Goal: Task Accomplishment & Management: Use online tool/utility

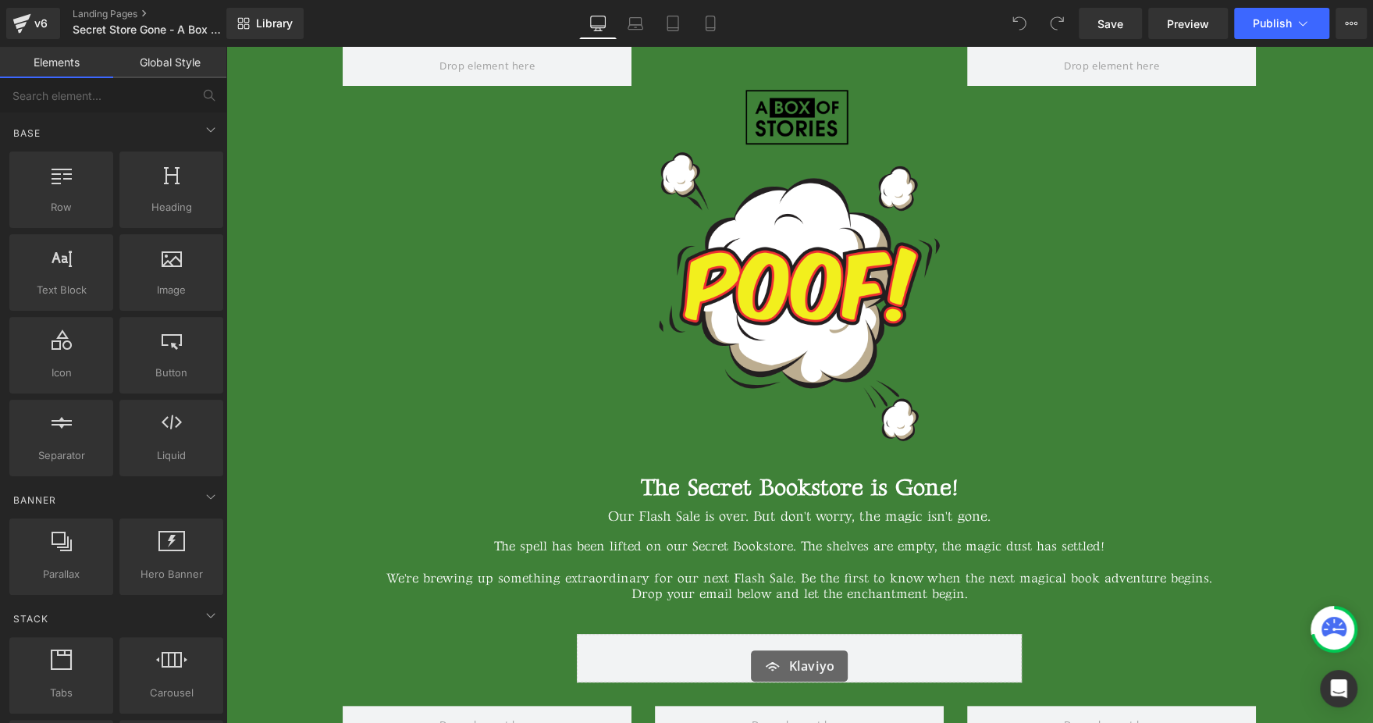
click at [1288, 40] on div "Library Desktop Desktop Laptop Tablet Mobile Save Preview Publish Scheduled Vie…" at bounding box center [799, 23] width 1146 height 47
click at [1290, 27] on span "Publish" at bounding box center [1271, 23] width 39 height 12
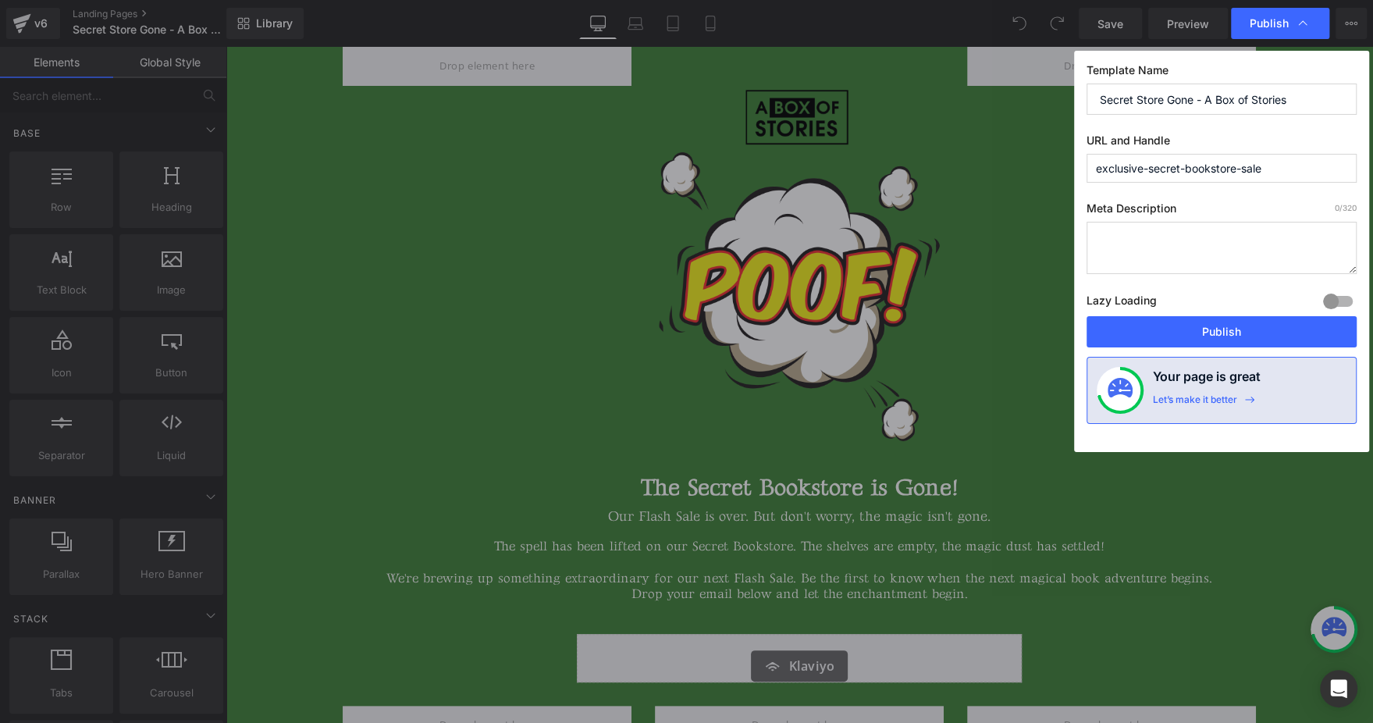
click at [1270, 163] on input "exclusive-secret-bookstore-sale" at bounding box center [1221, 168] width 270 height 29
click at [1271, 133] on label "URL and Handle" at bounding box center [1221, 143] width 270 height 20
click at [1277, 171] on input "exclusive-secret-bookstore-sale" at bounding box center [1221, 168] width 270 height 29
type input "exclusive-secret-bookstore-sale-over"
click at [1270, 343] on button "Publish" at bounding box center [1221, 331] width 270 height 31
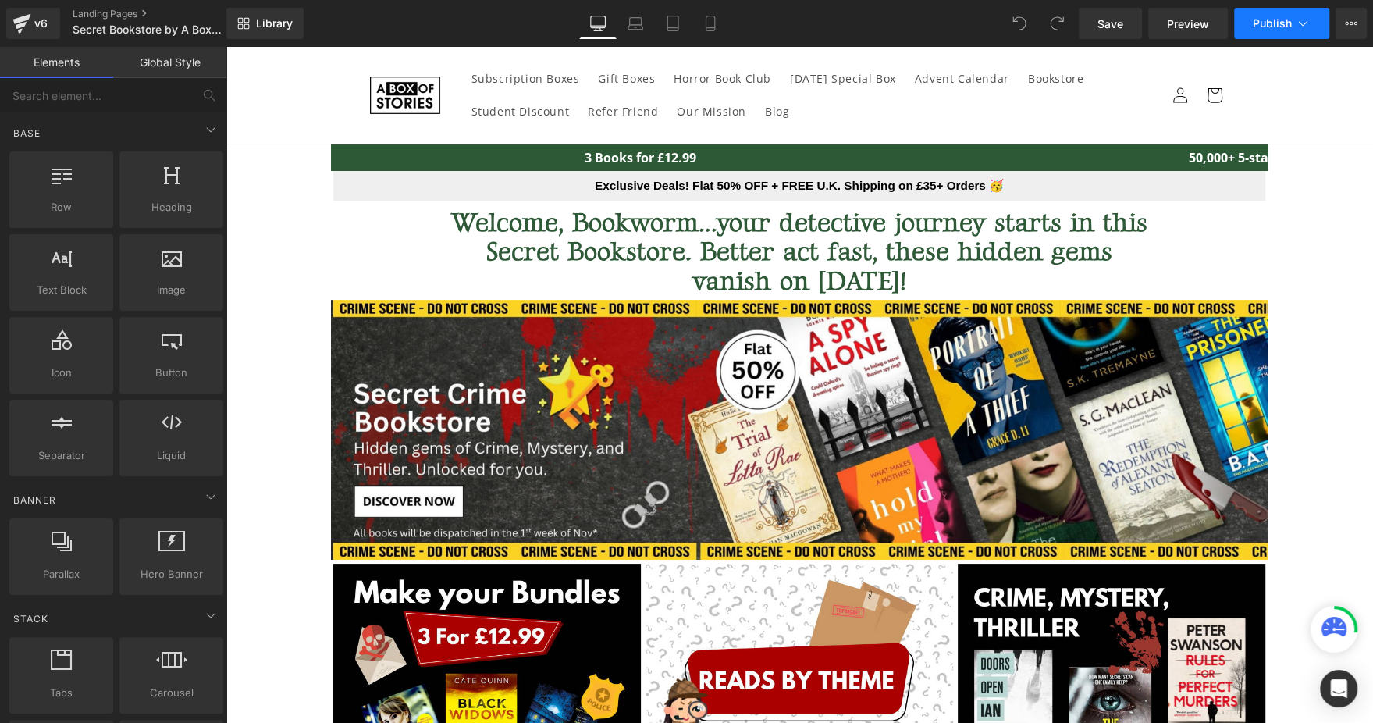
click at [1285, 20] on span "Publish" at bounding box center [1271, 23] width 39 height 12
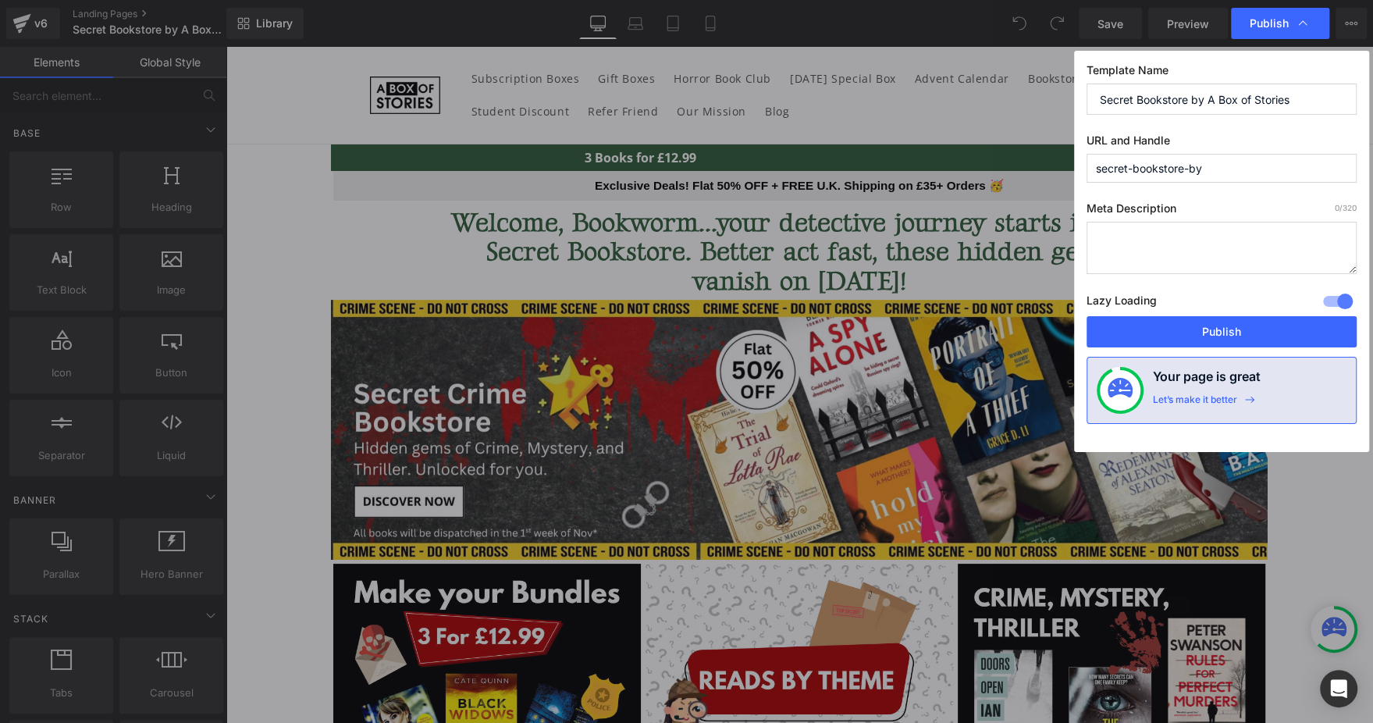
click at [1217, 173] on input "secret-bookstore-by" at bounding box center [1221, 168] width 270 height 29
paste input "exclusive-secret-bookstore-sale"
type input "exclusive-secret-bookstore-sale"
drag, startPoint x: 1263, startPoint y: 124, endPoint x: 1215, endPoint y: 256, distance: 140.5
click at [1263, 126] on div "Template Name Secret Bookstore by A Box of Stories URL and Handle exclusive-sec…" at bounding box center [1221, 251] width 295 height 401
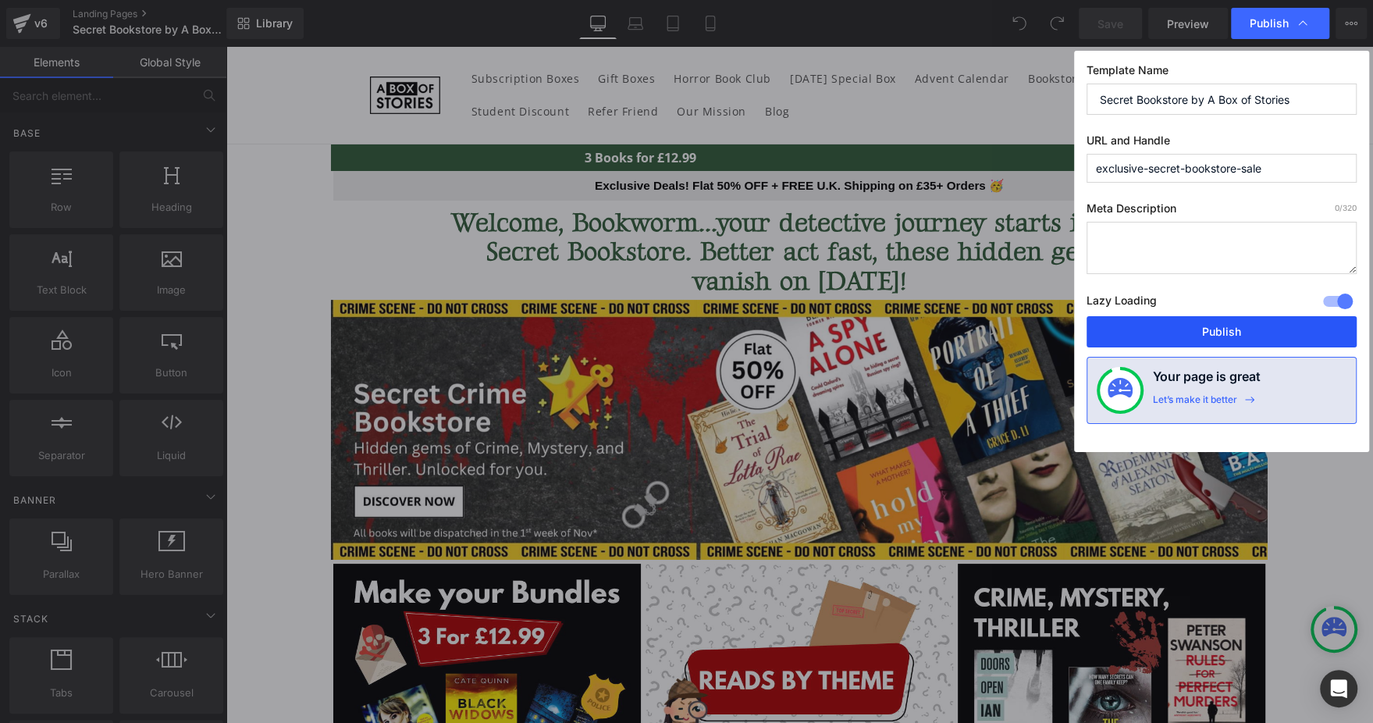
click at [1210, 322] on button "Publish" at bounding box center [1221, 331] width 270 height 31
click at [1247, 326] on button "Publish" at bounding box center [1221, 331] width 270 height 31
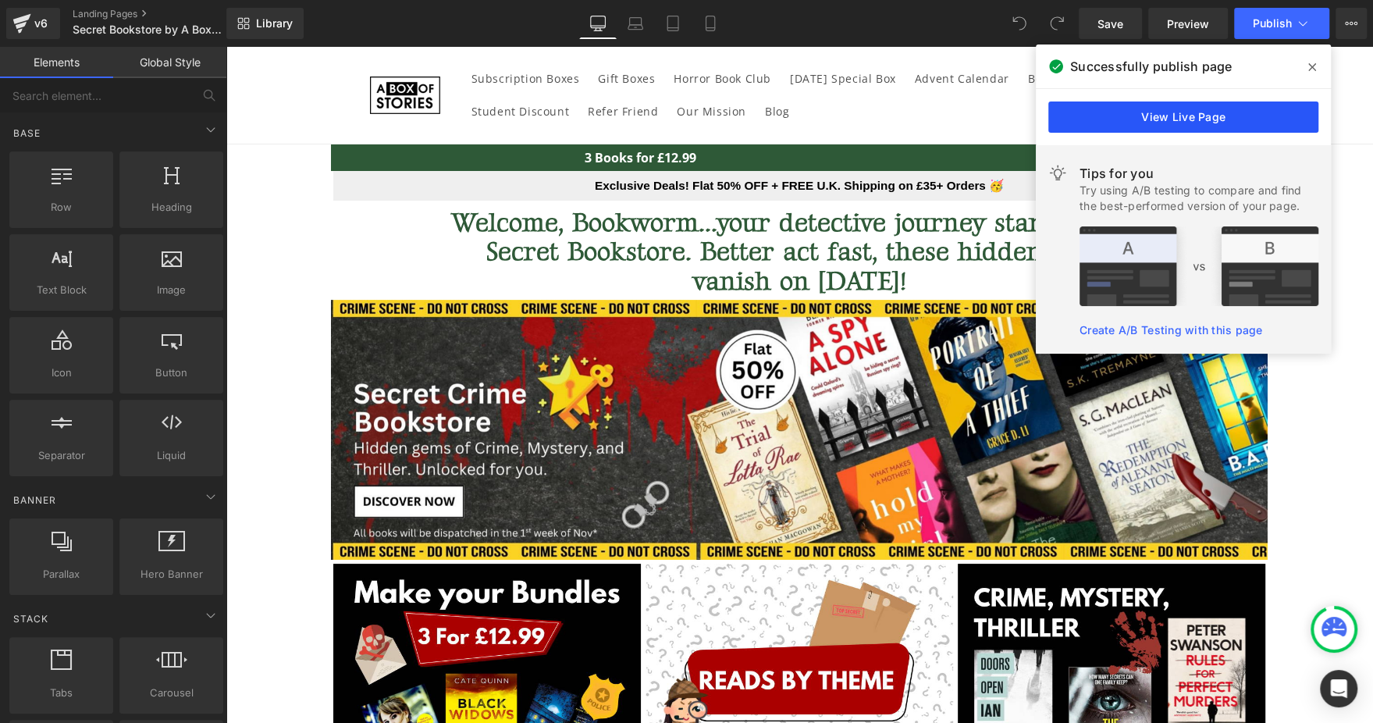
click at [1162, 121] on link "View Live Page" at bounding box center [1183, 116] width 270 height 31
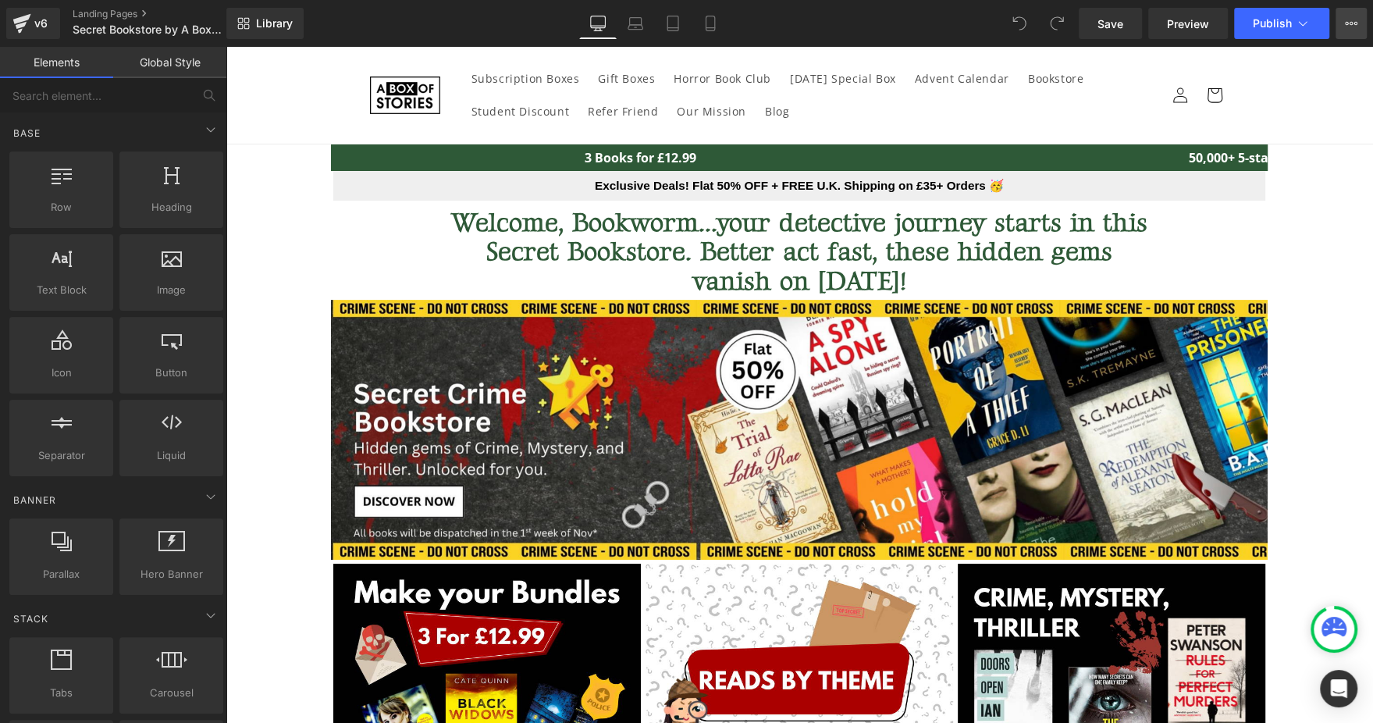
click at [1355, 12] on button "View Live Page View with current Template Save Template to Library Schedule Pub…" at bounding box center [1350, 23] width 31 height 31
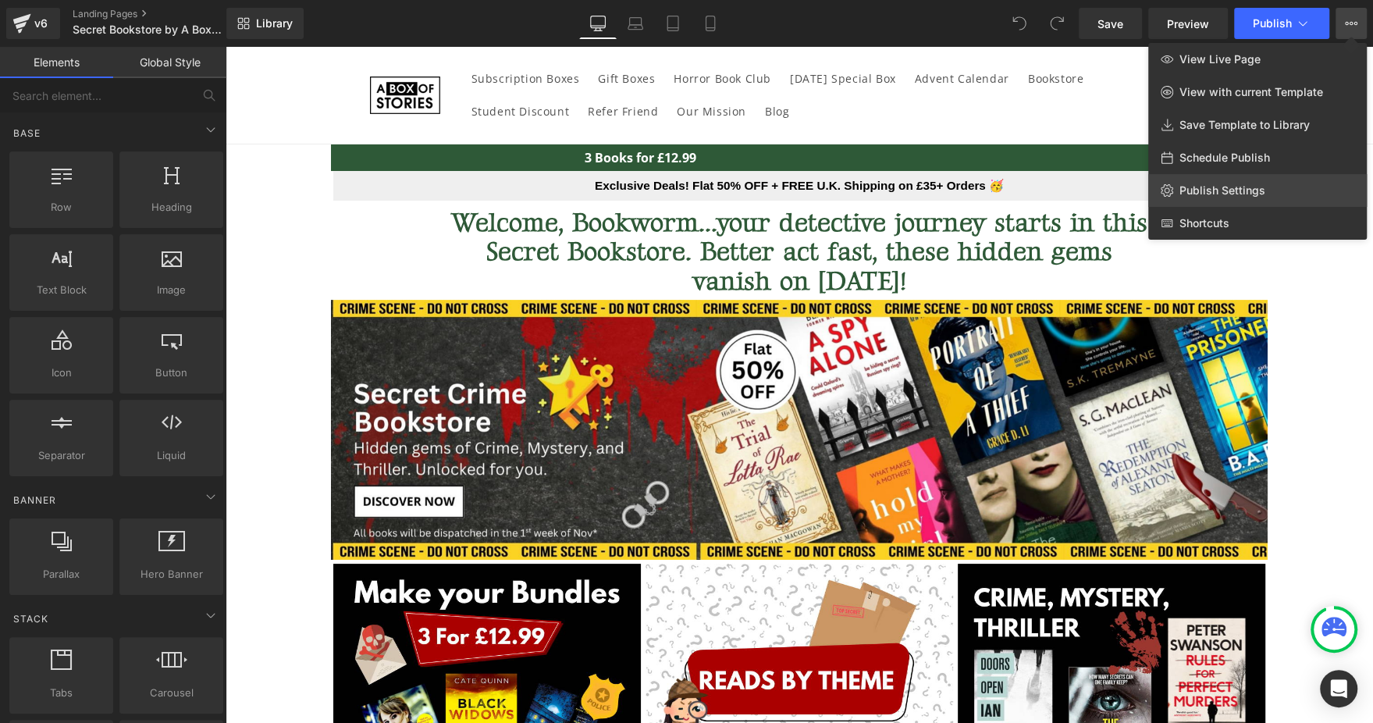
click at [1261, 191] on span "Publish Settings" at bounding box center [1222, 190] width 86 height 14
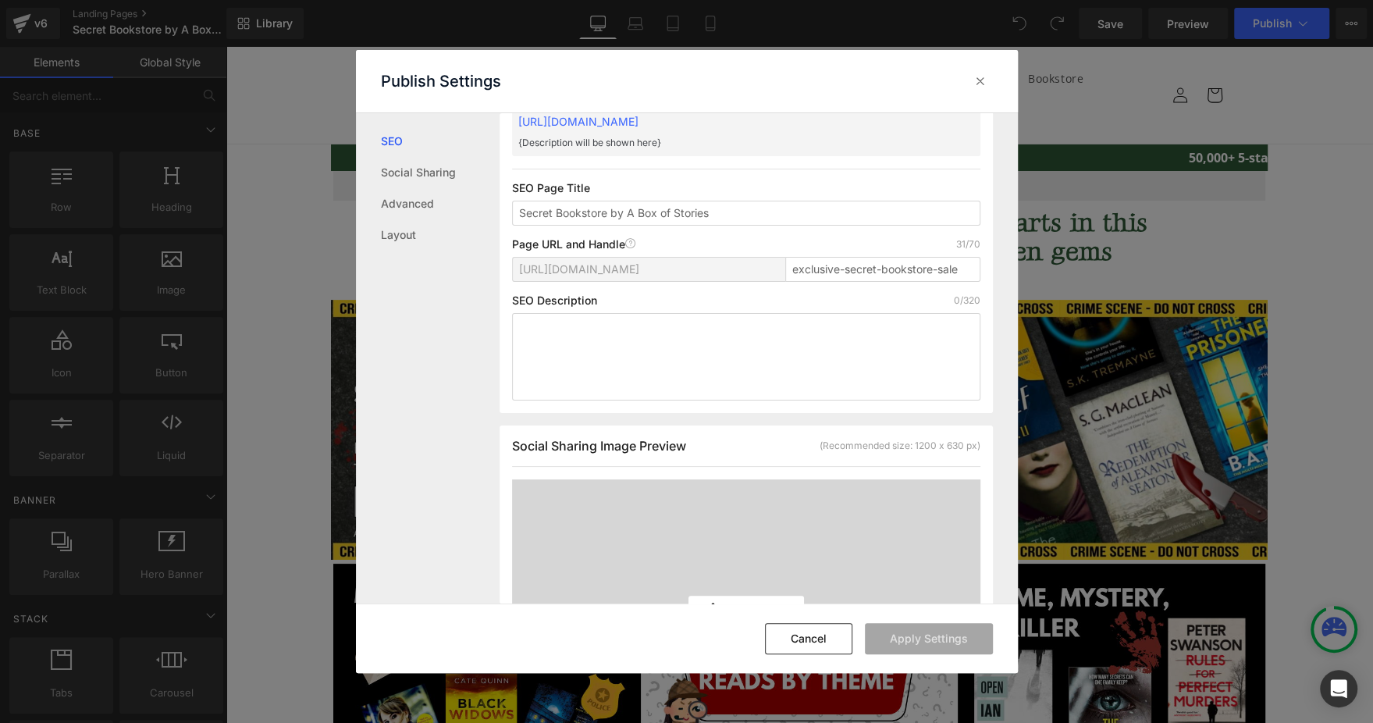
scroll to position [118, 0]
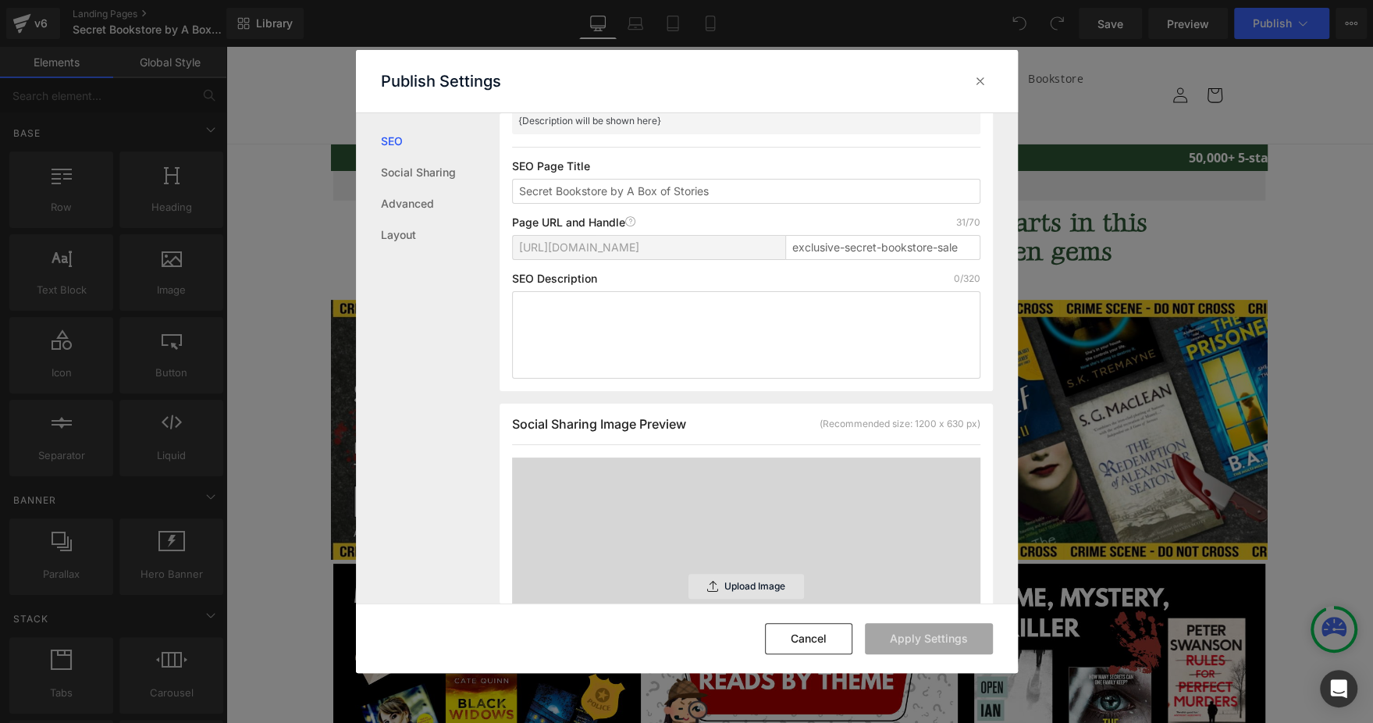
click at [735, 574] on div "Upload Image" at bounding box center [745, 586] width 115 height 25
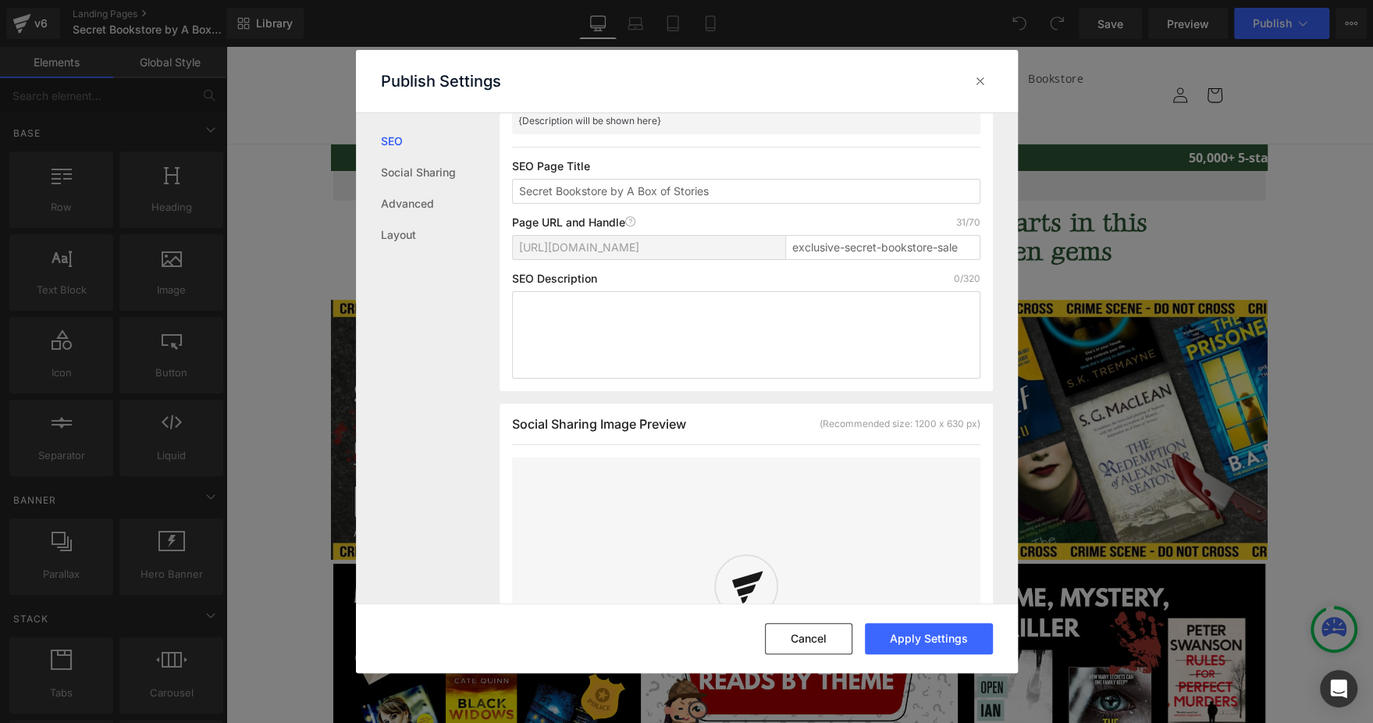
scroll to position [352, 0]
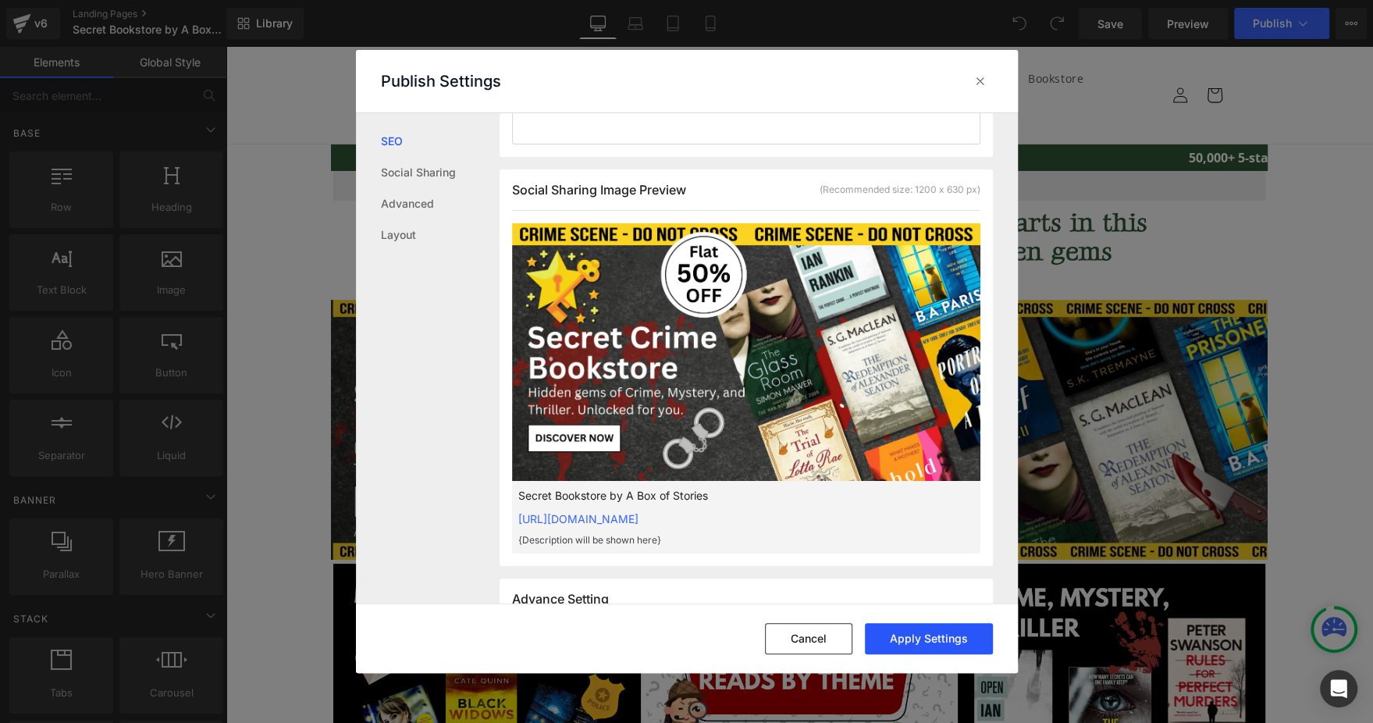
click at [909, 638] on button "Apply Settings" at bounding box center [929, 638] width 128 height 31
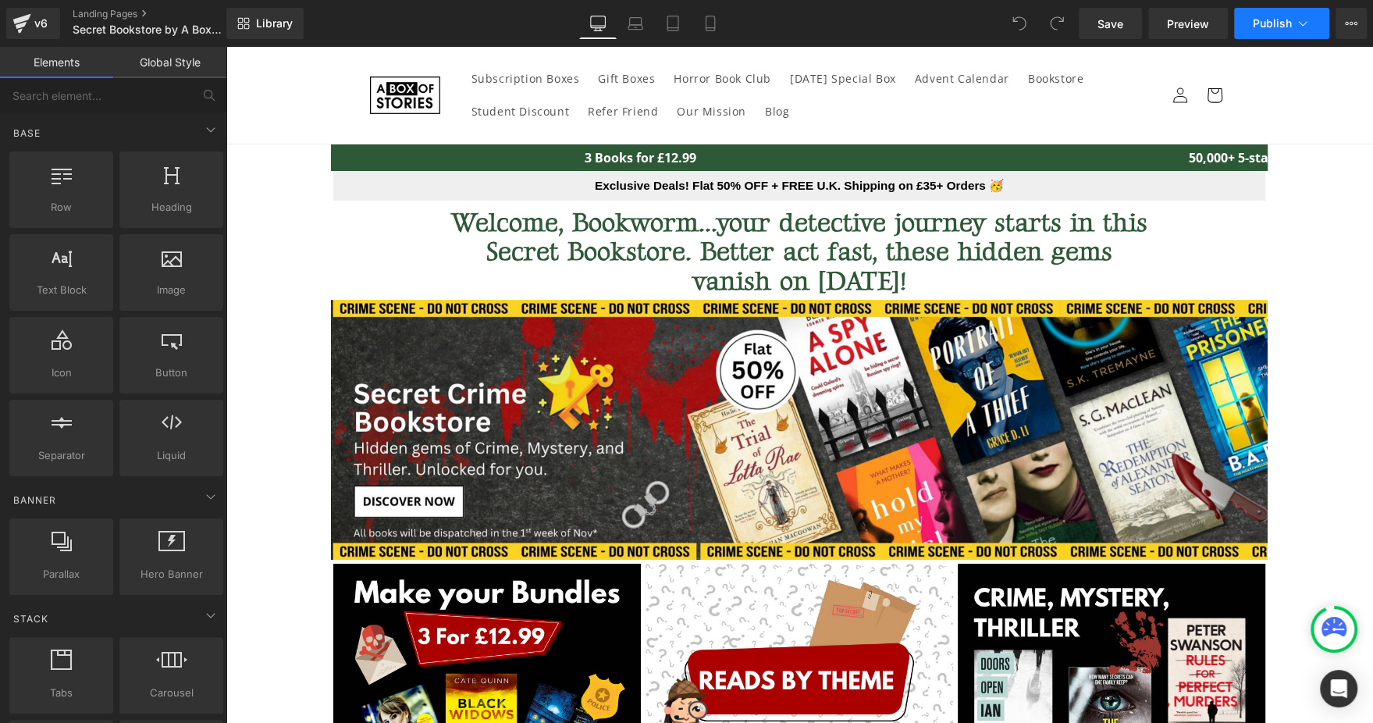
click at [1290, 27] on span "Publish" at bounding box center [1271, 23] width 39 height 12
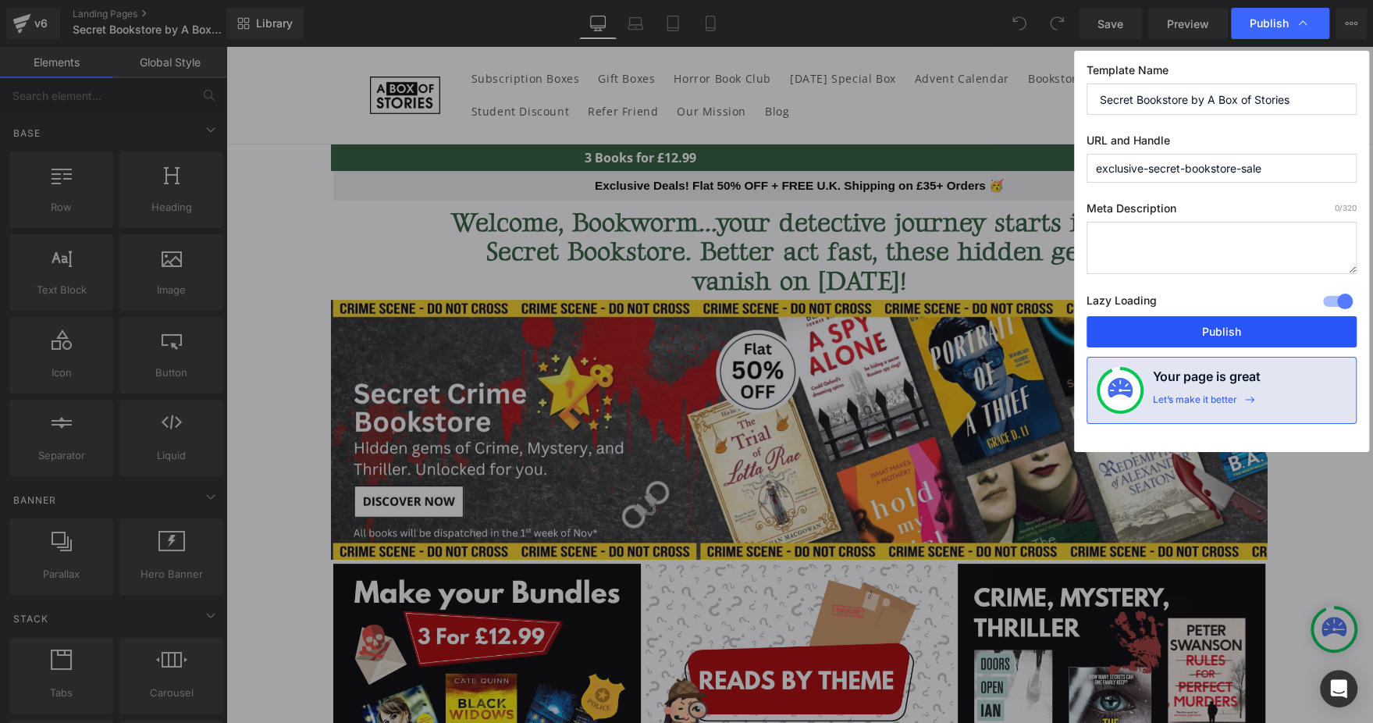
click at [1124, 330] on button "Publish" at bounding box center [1221, 331] width 270 height 31
